Goal: Find specific page/section: Find specific page/section

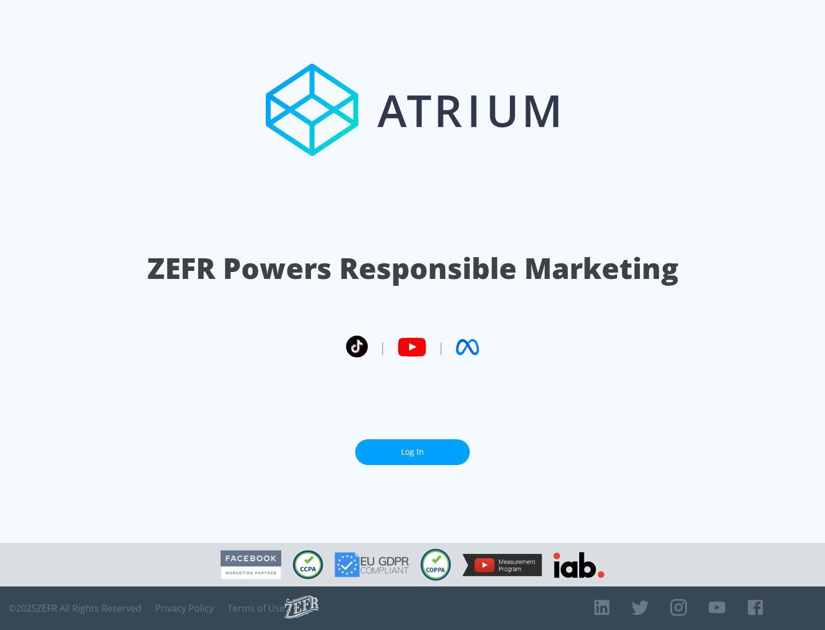
click at [413, 452] on link "Log In" at bounding box center [412, 452] width 115 height 26
